Goal: Task Accomplishment & Management: Use online tool/utility

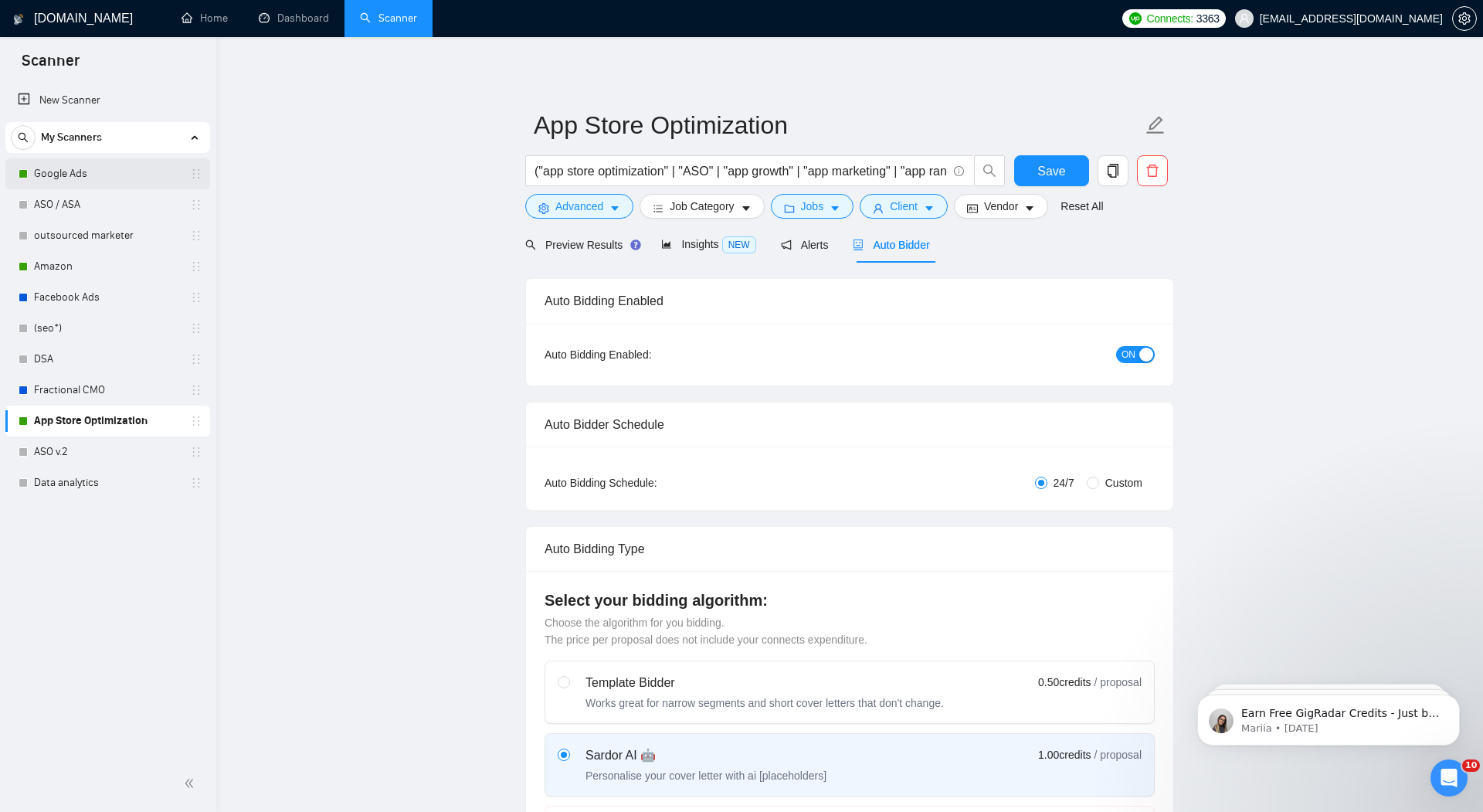
click at [68, 167] on link "Google Ads" at bounding box center [107, 173] width 147 height 31
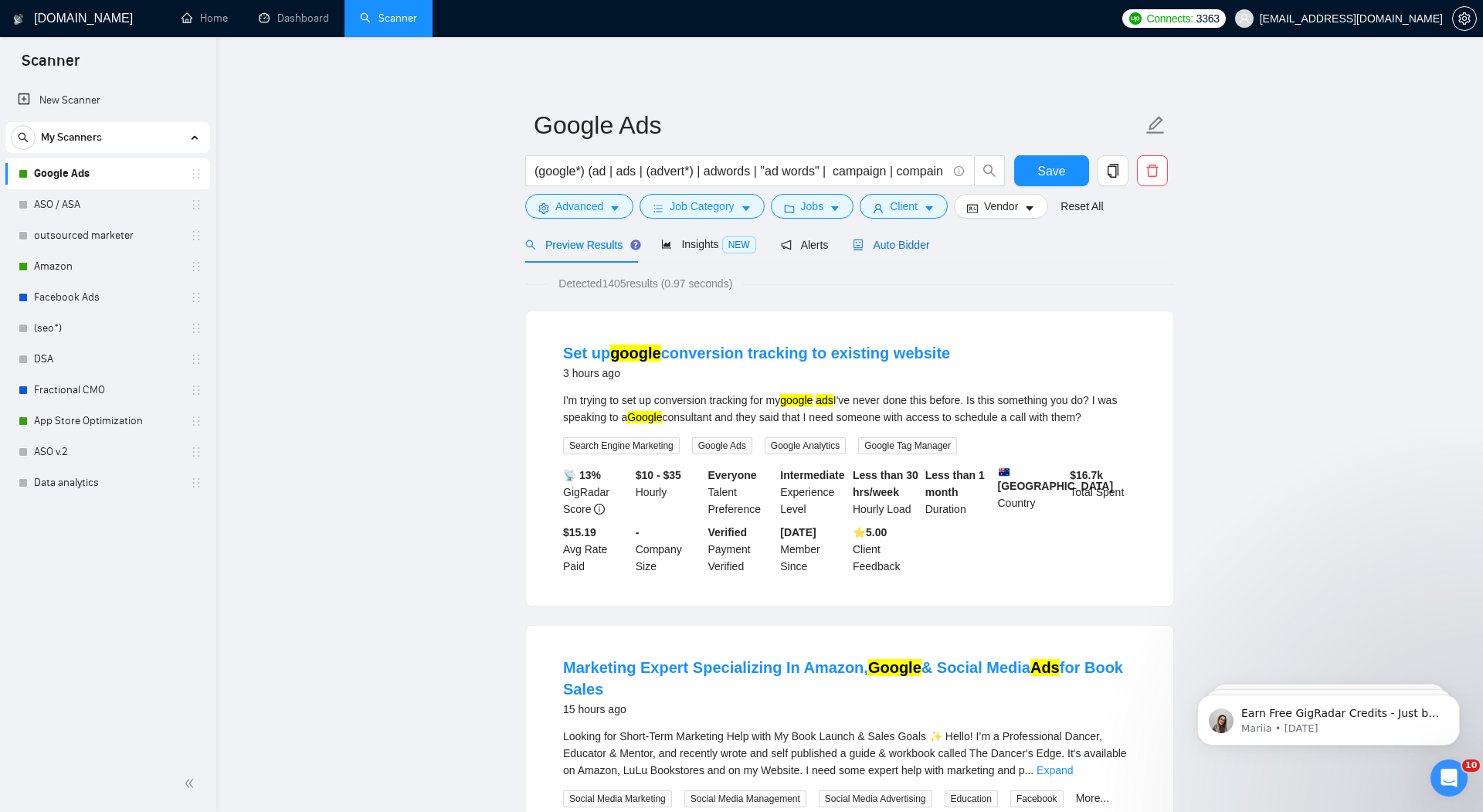
click at [905, 249] on span "Auto Bidder" at bounding box center [891, 244] width 77 height 12
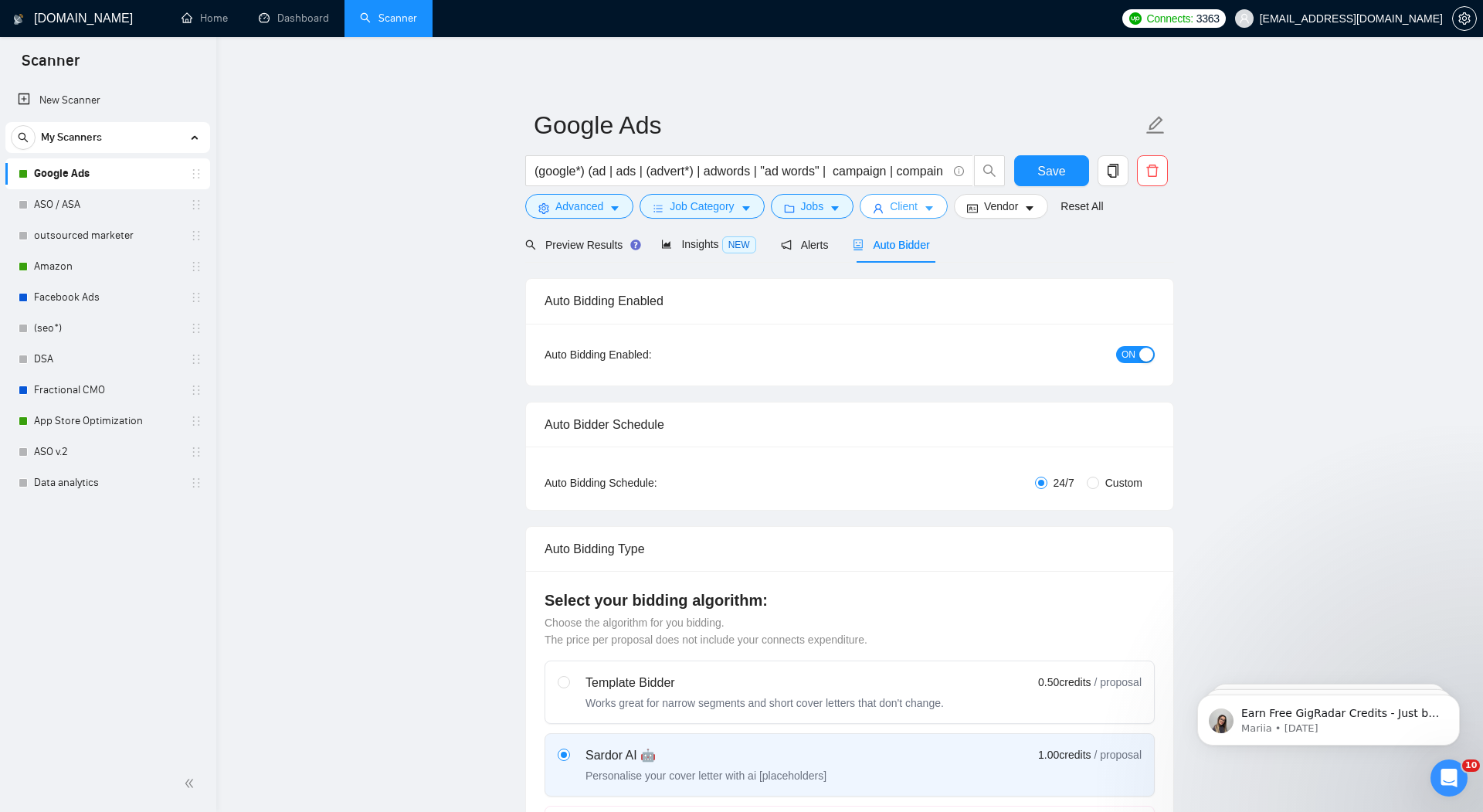
click at [911, 204] on span "Client" at bounding box center [904, 206] width 28 height 17
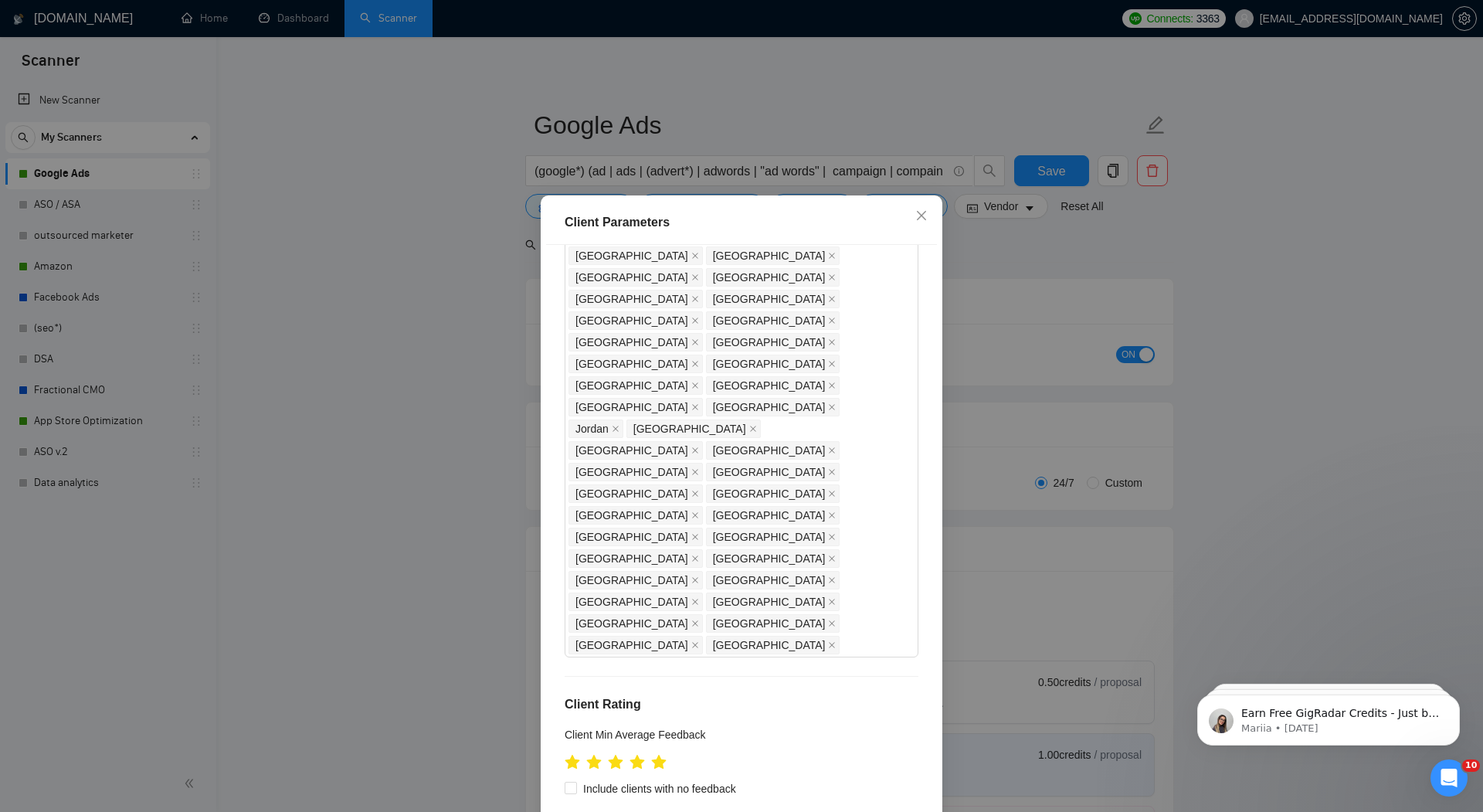
scroll to position [157, 0]
click at [657, 752] on icon "star" at bounding box center [659, 760] width 16 height 15
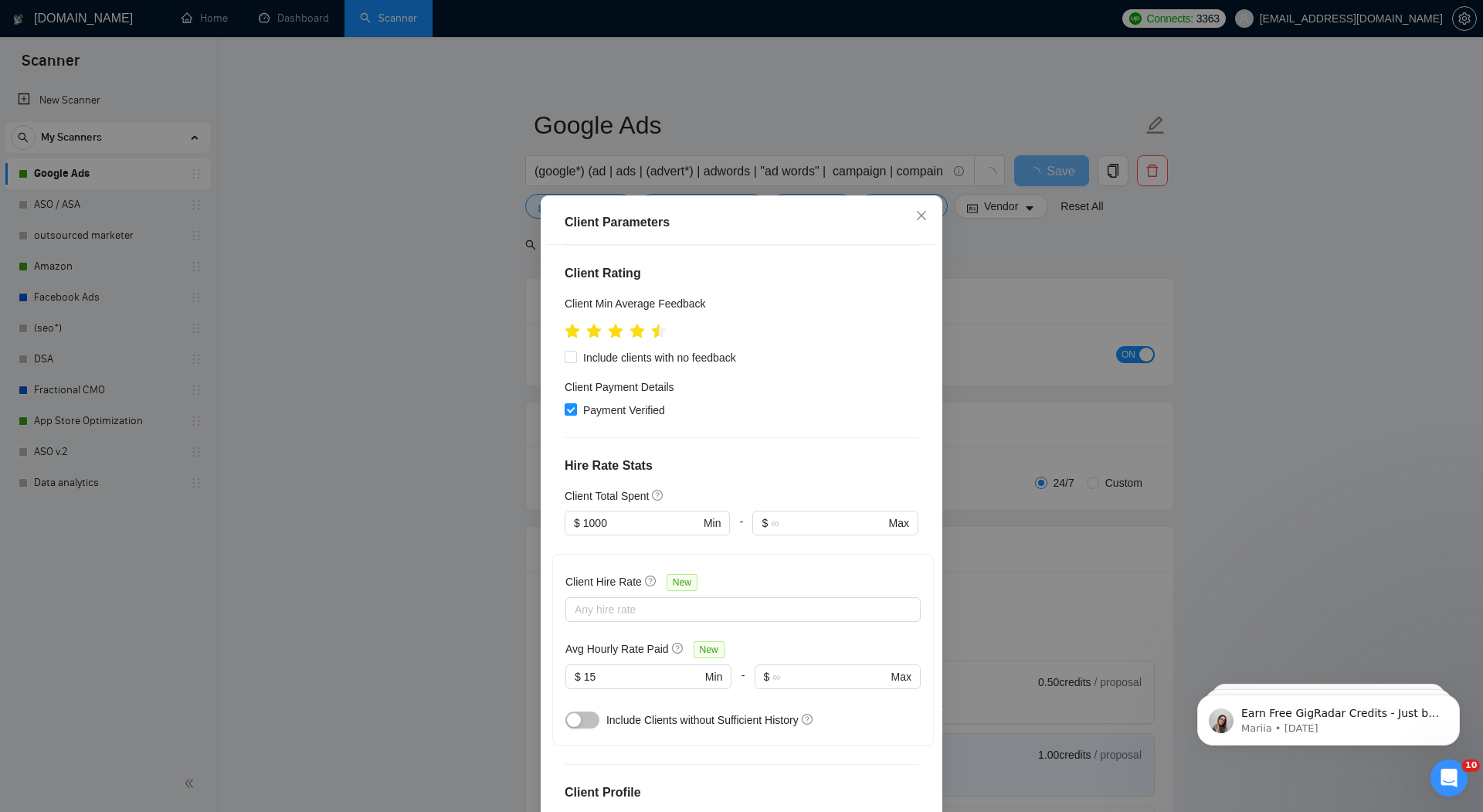
scroll to position [68, 0]
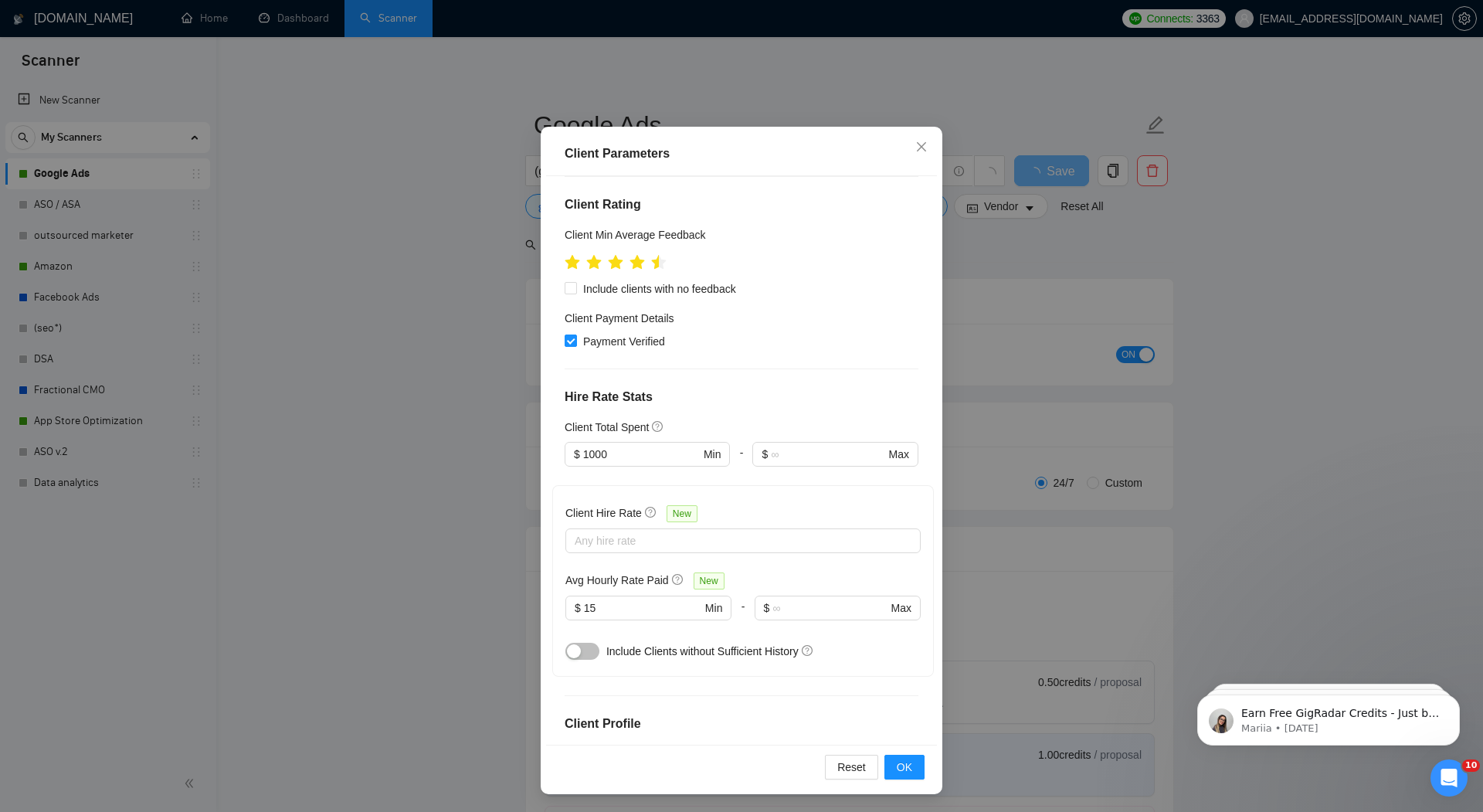
click at [899, 750] on div "Reset OK" at bounding box center [741, 766] width 391 height 44
click at [909, 766] on span "OK" at bounding box center [904, 767] width 15 height 17
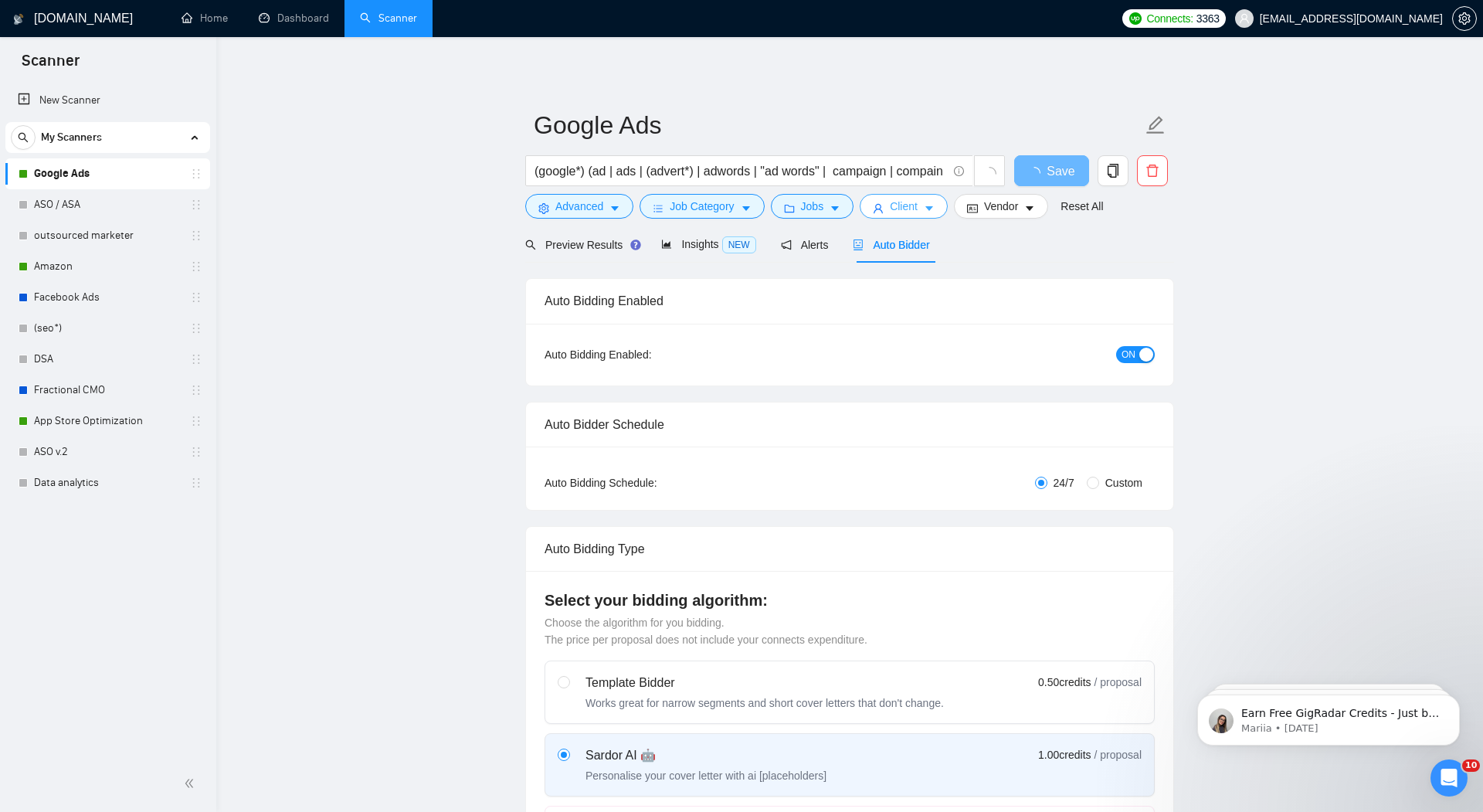
scroll to position [0, 0]
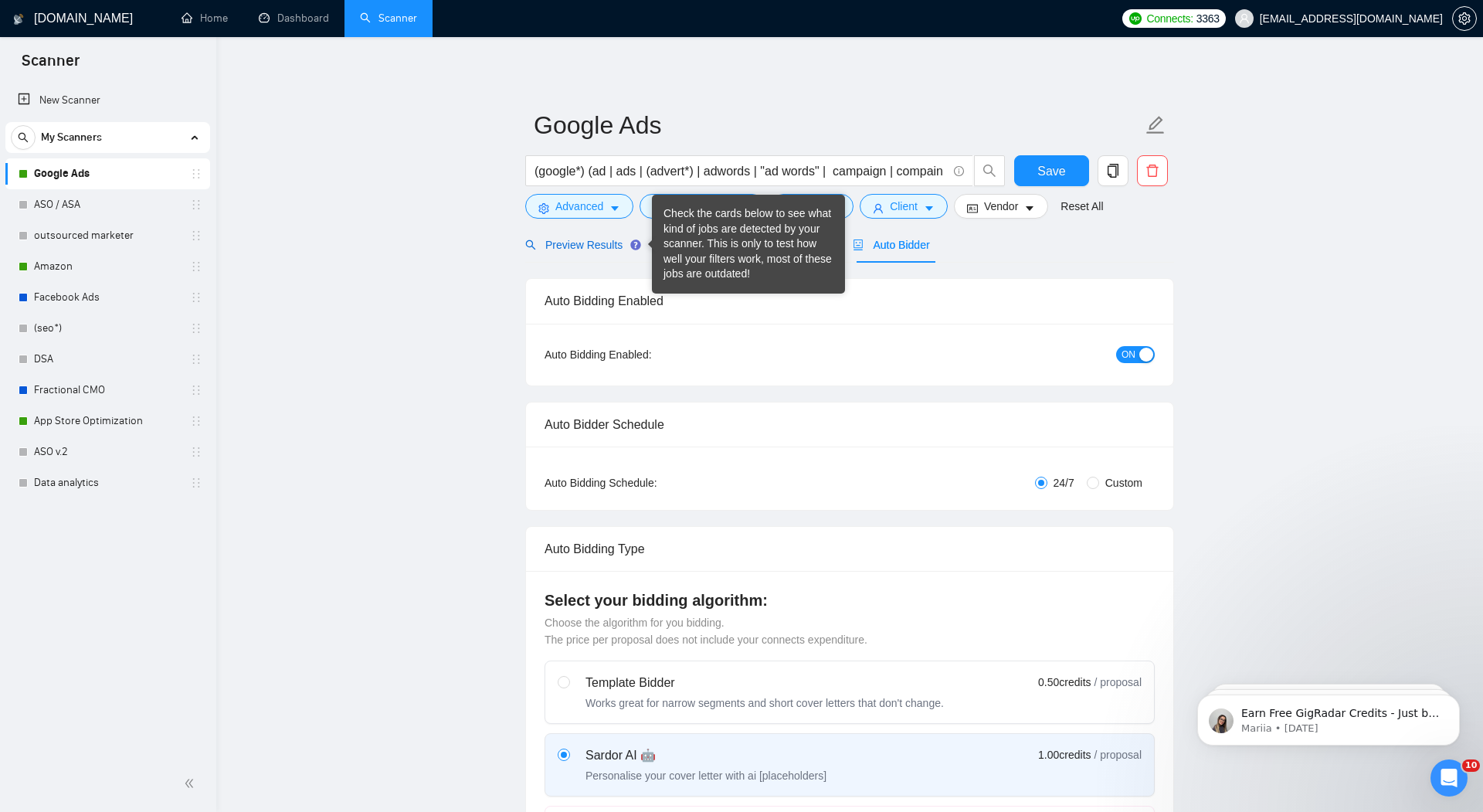
click at [602, 246] on span "Preview Results" at bounding box center [581, 244] width 111 height 12
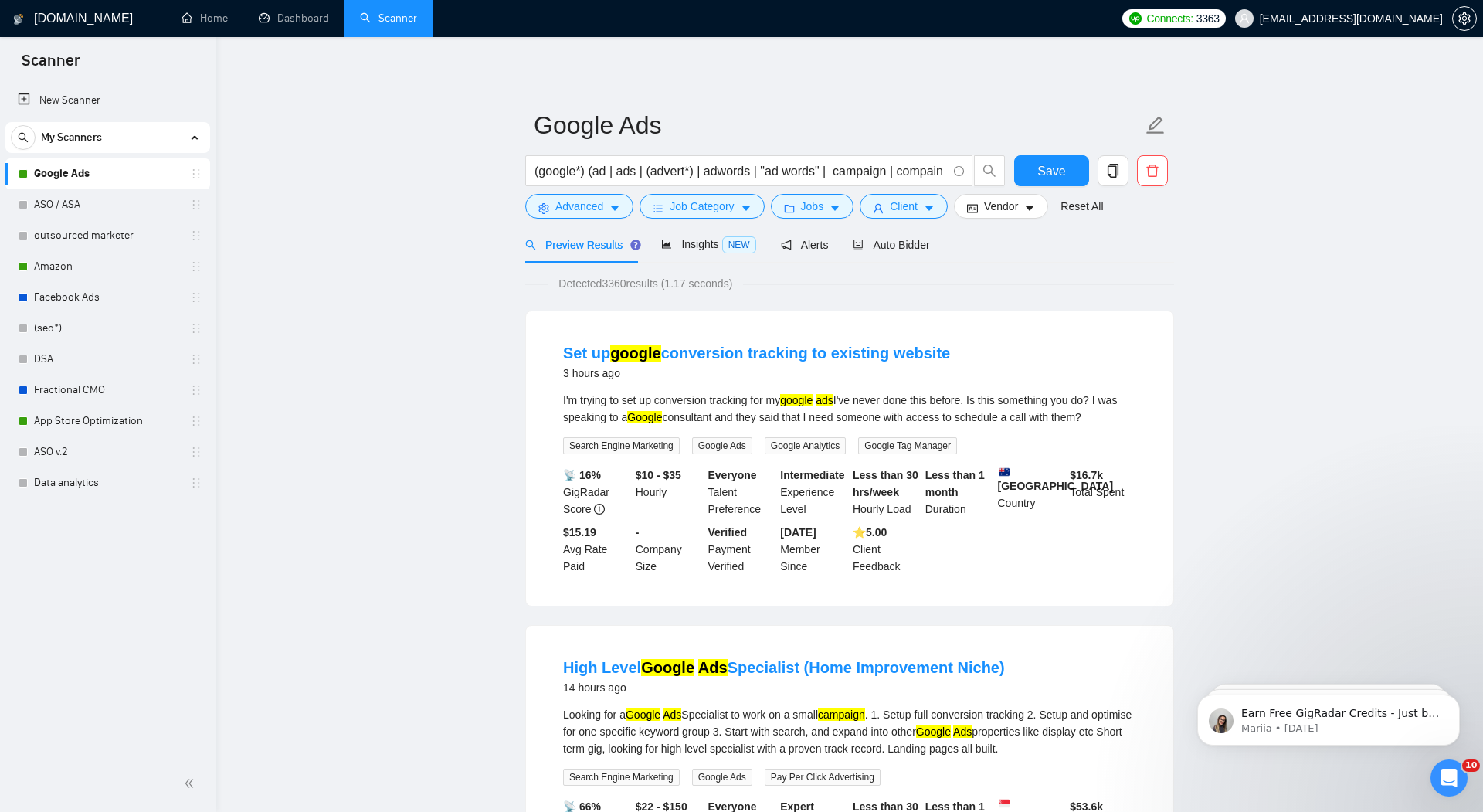
click at [877, 225] on form "Google Ads (google*) (ad | ads | (advert*) | adwords | "ad words" | campaign | …" at bounding box center [850, 163] width 649 height 125
click at [906, 250] on div "Auto Bidder" at bounding box center [891, 244] width 77 height 17
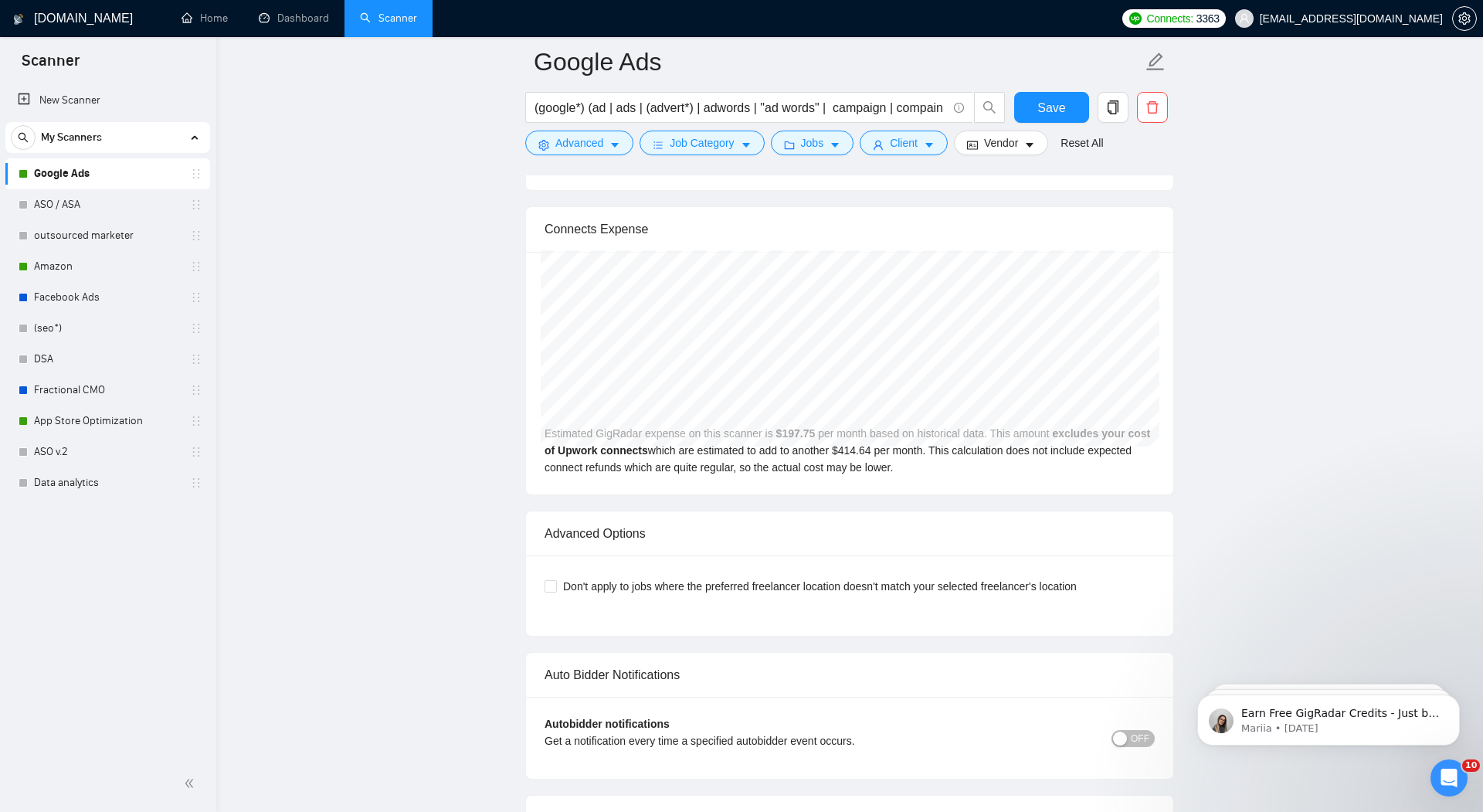
scroll to position [3243, 0]
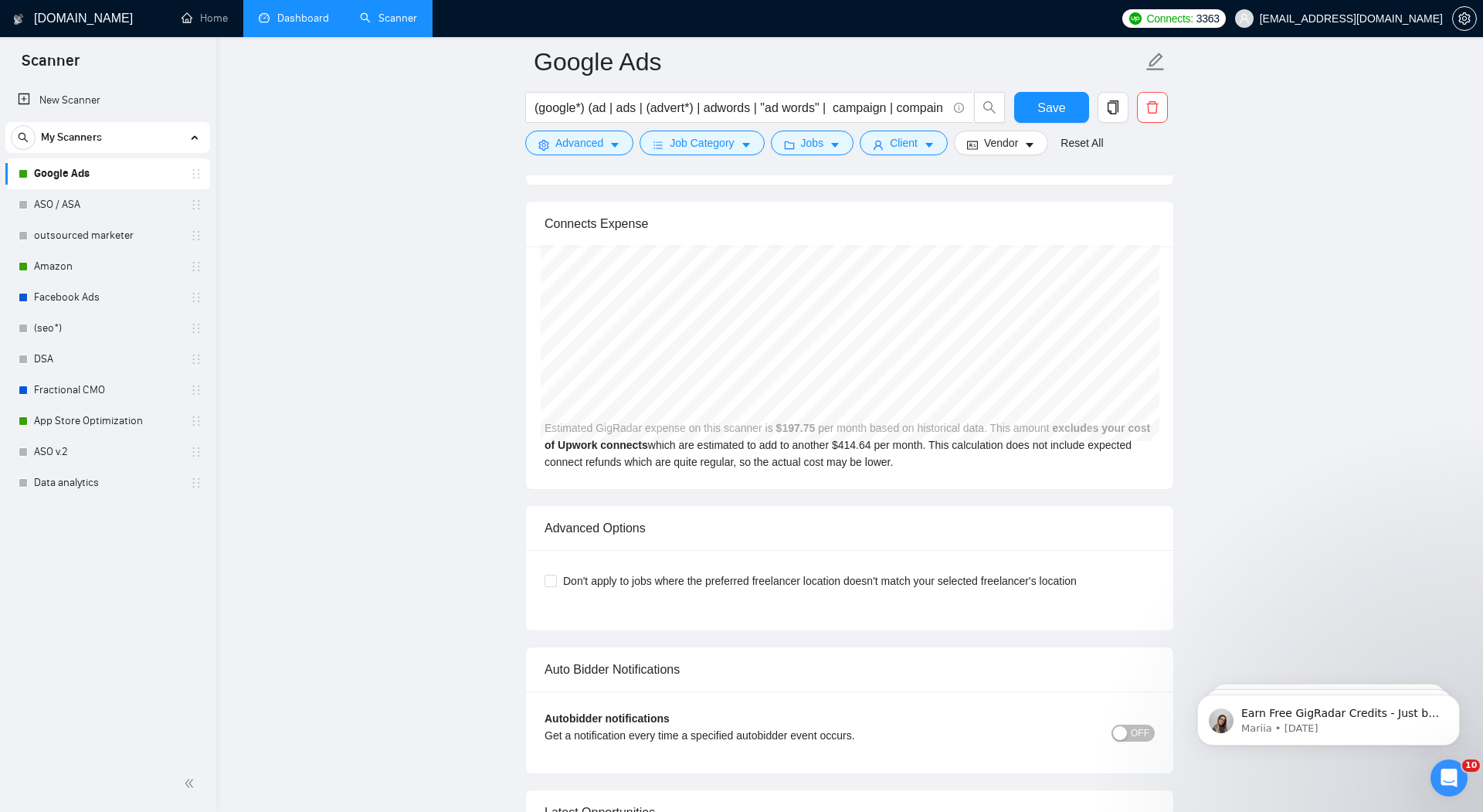
click at [297, 11] on link "Dashboard" at bounding box center [293, 18] width 70 height 13
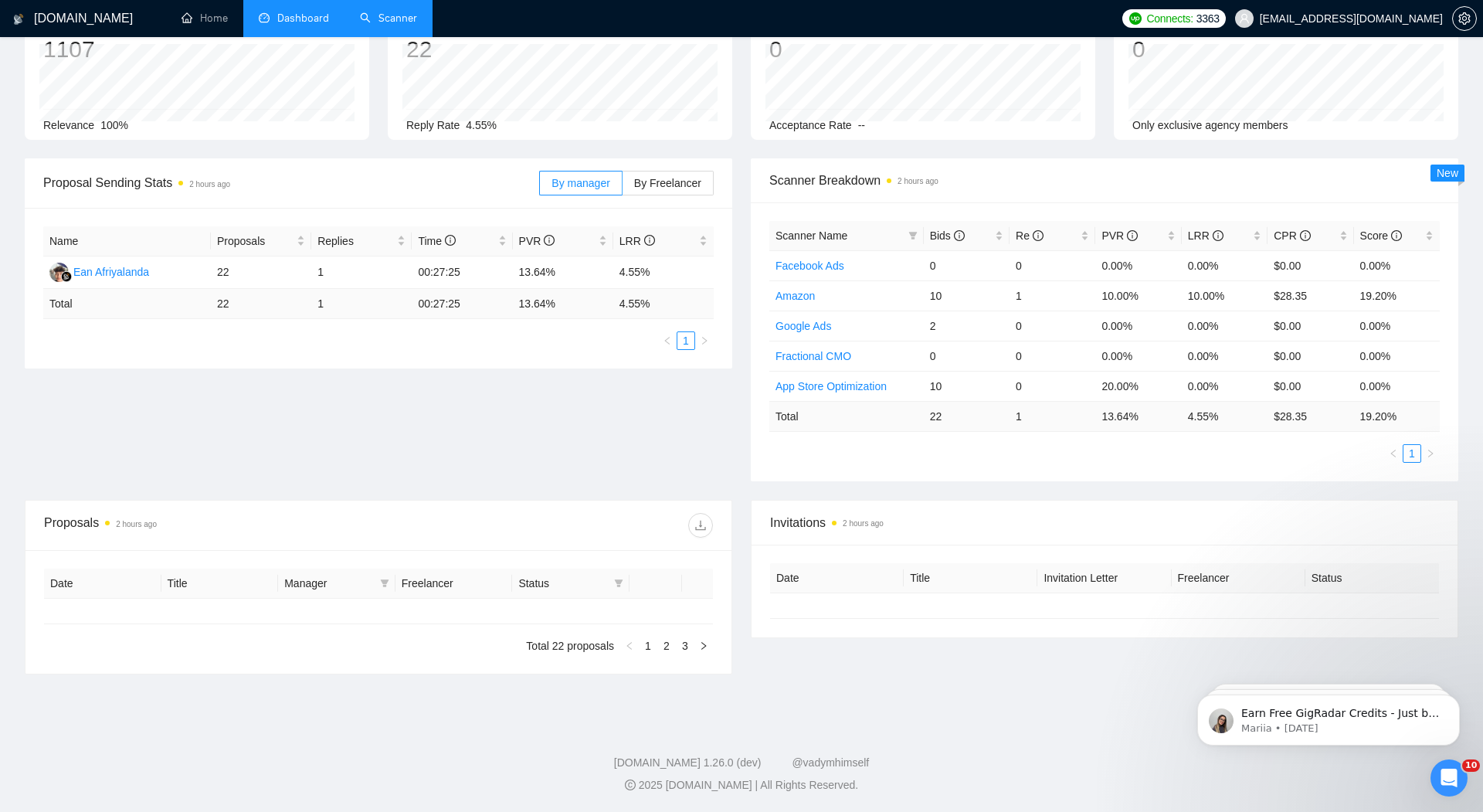
type input "[DATE]"
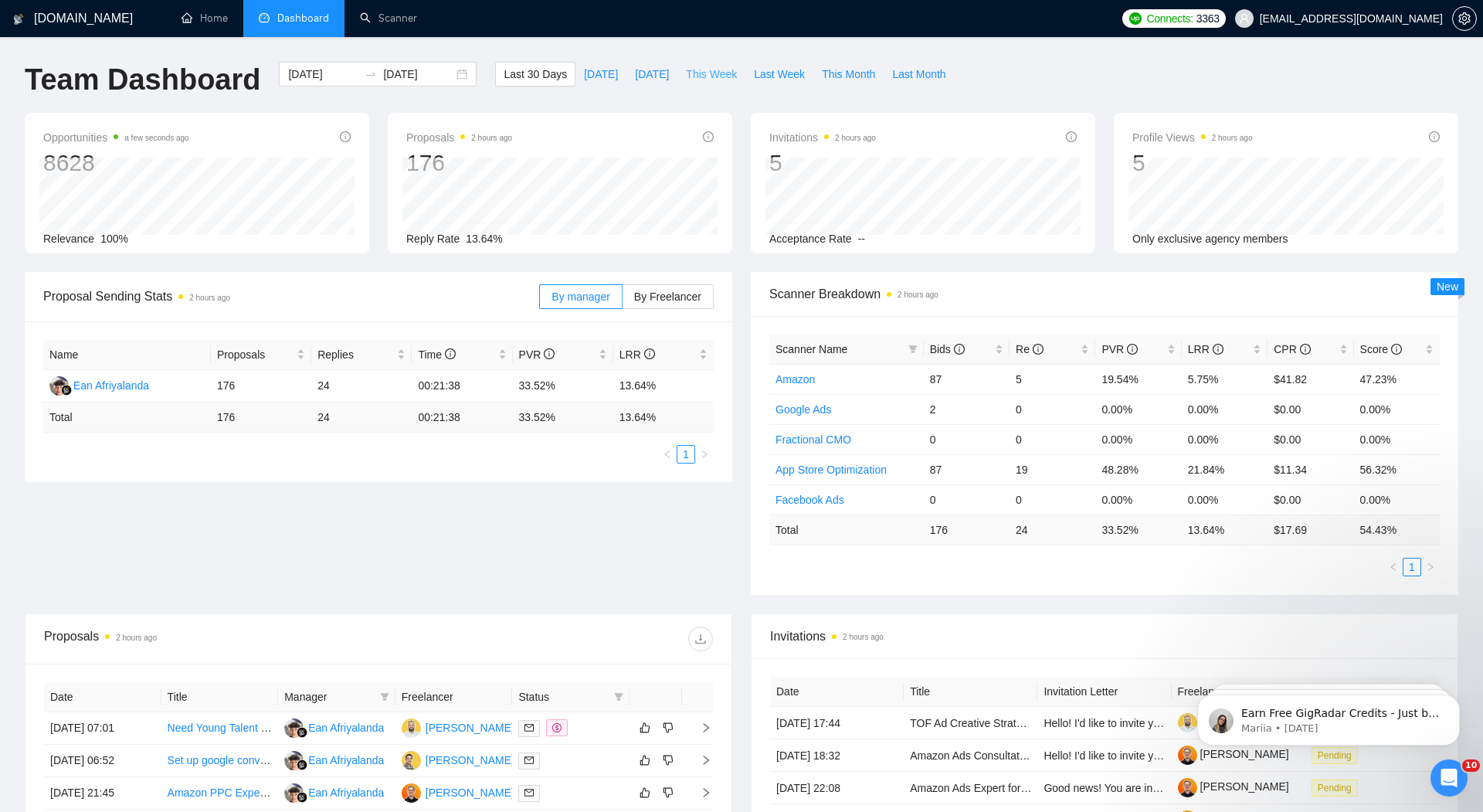
click at [719, 74] on span "This Week" at bounding box center [711, 74] width 51 height 17
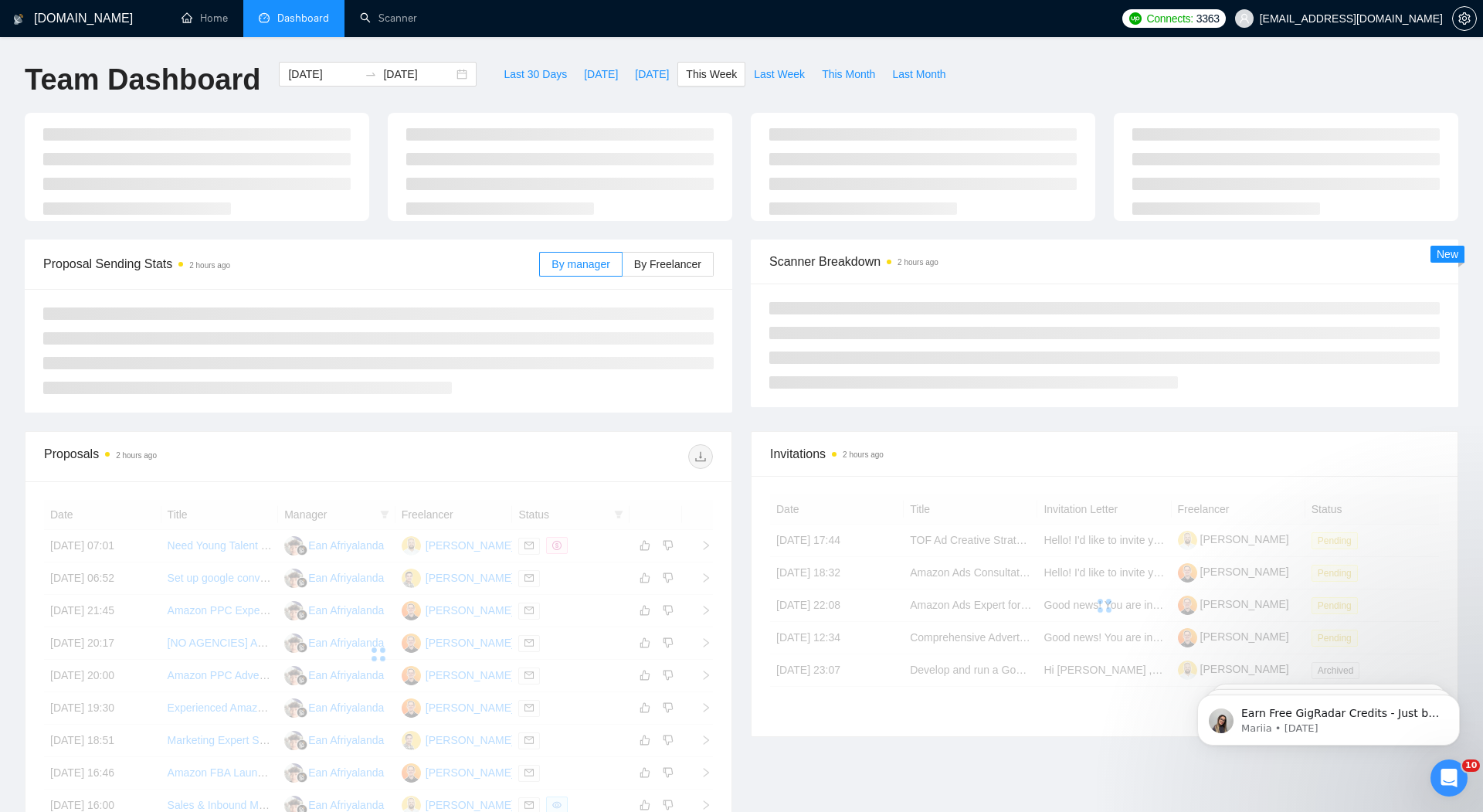
type input "[DATE]"
